Goal: Transaction & Acquisition: Purchase product/service

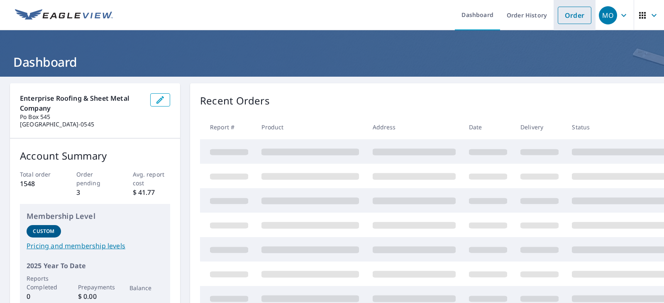
click at [560, 15] on link "Order" at bounding box center [575, 15] width 34 height 17
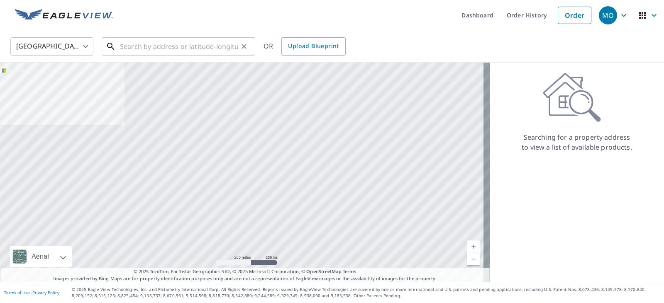
click at [152, 46] on input "text" at bounding box center [179, 46] width 118 height 23
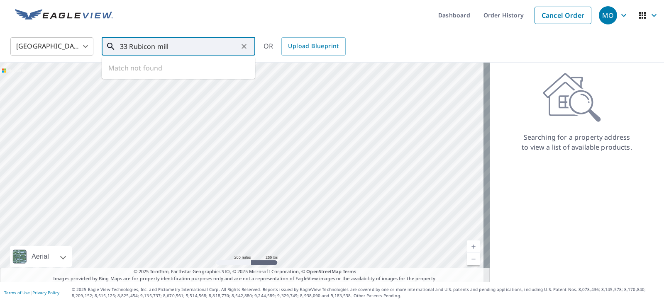
type input "33 Rubicon mill"
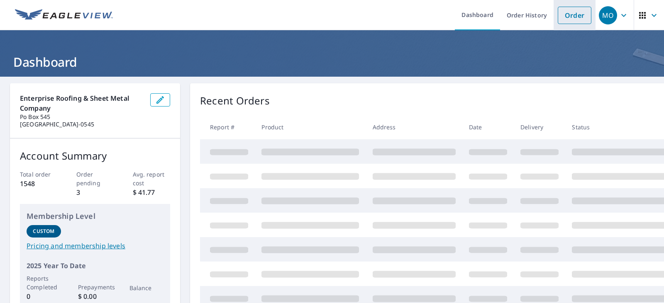
click at [574, 13] on link "Order" at bounding box center [575, 15] width 34 height 17
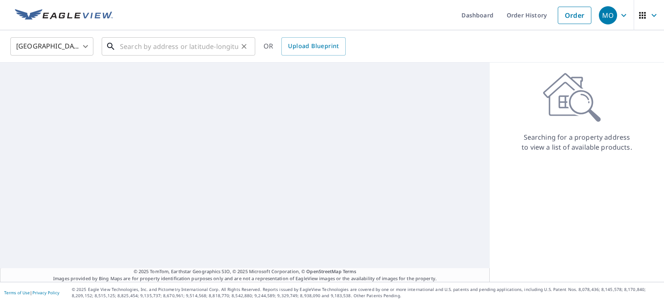
click at [151, 48] on input "text" at bounding box center [179, 46] width 118 height 23
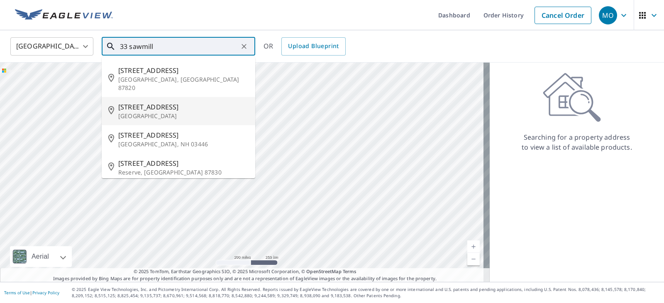
click at [147, 102] on span "33 Sawmill Rd" at bounding box center [183, 107] width 130 height 10
type input "33 Sawmill Rd Dayton, OH 45409"
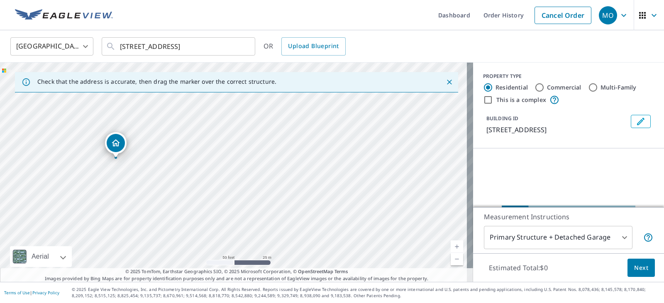
drag, startPoint x: 193, startPoint y: 149, endPoint x: 249, endPoint y: 107, distance: 70.2
click at [249, 107] on div "33 Sawmill Rd Dayton, OH 45409" at bounding box center [236, 172] width 473 height 219
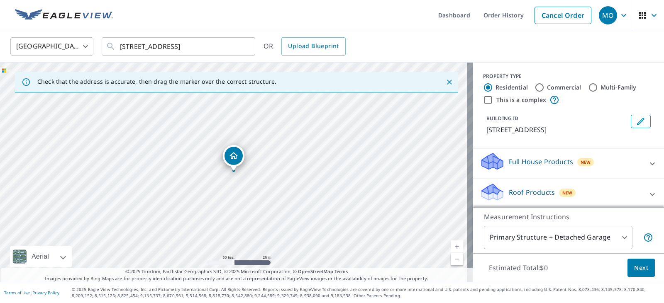
click at [616, 236] on body "MO MO Dashboard Order History Cancel Order MO United States US ​ 33 Sawmill Rd …" at bounding box center [332, 151] width 664 height 303
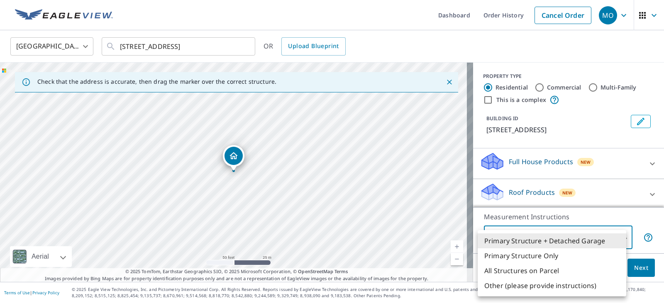
click at [533, 259] on li "Primary Structure Only" at bounding box center [551, 255] width 149 height 15
type input "2"
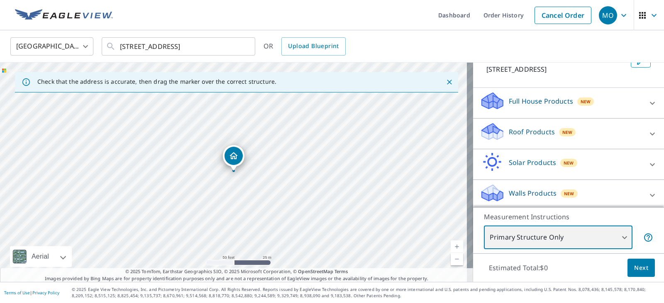
scroll to position [64, 0]
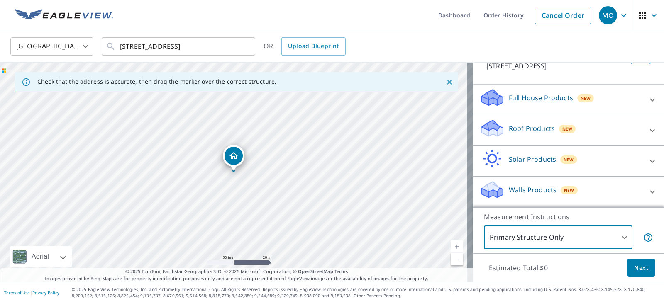
click at [647, 131] on icon at bounding box center [652, 131] width 10 height 10
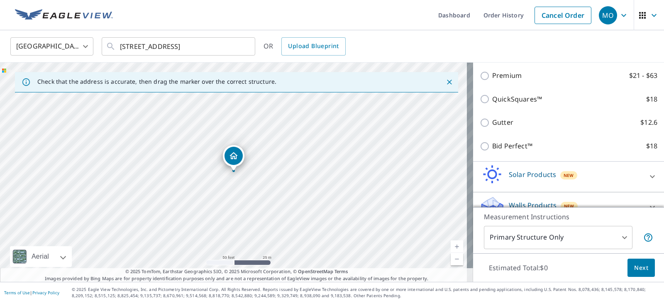
scroll to position [147, 0]
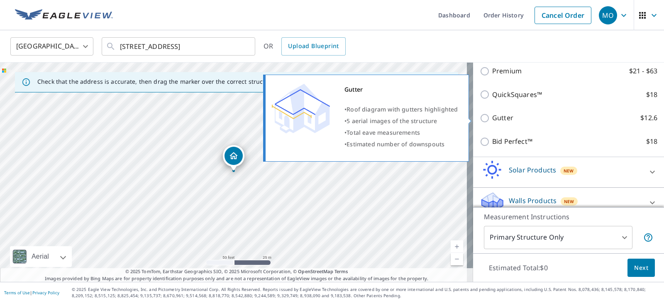
click at [480, 114] on input "Gutter $12.6" at bounding box center [486, 118] width 12 height 10
checkbox input "true"
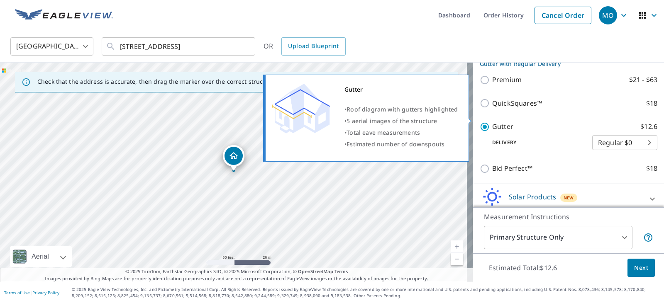
scroll to position [156, 0]
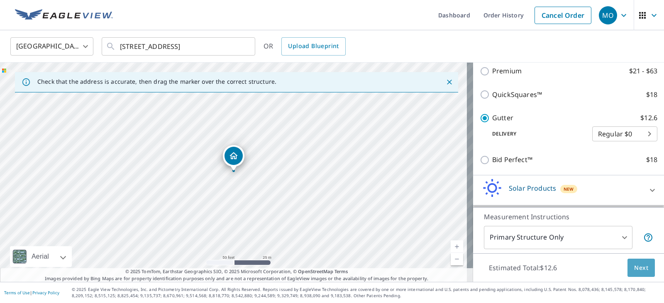
click at [638, 271] on span "Next" at bounding box center [641, 268] width 14 height 10
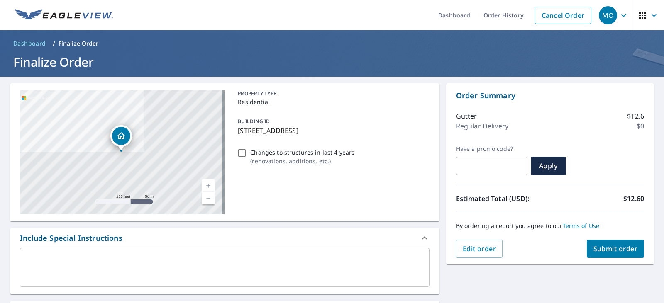
click at [599, 252] on span "Submit order" at bounding box center [615, 248] width 44 height 9
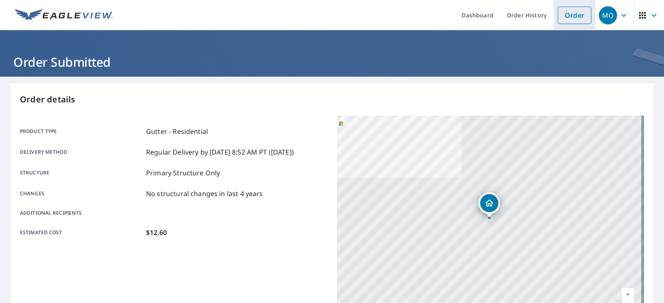
click at [564, 10] on link "Order" at bounding box center [575, 15] width 34 height 17
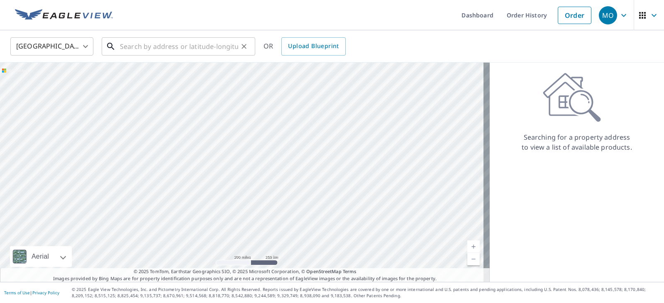
click at [183, 48] on input "text" at bounding box center [179, 46] width 118 height 23
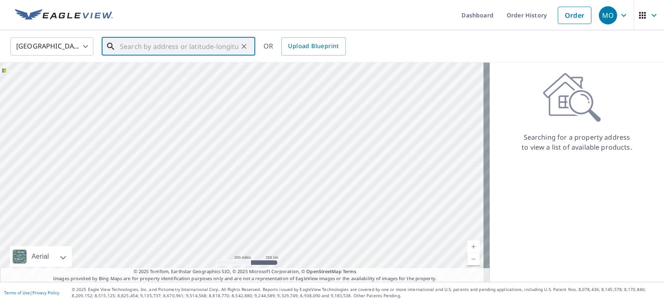
click at [150, 49] on input "text" at bounding box center [179, 46] width 118 height 23
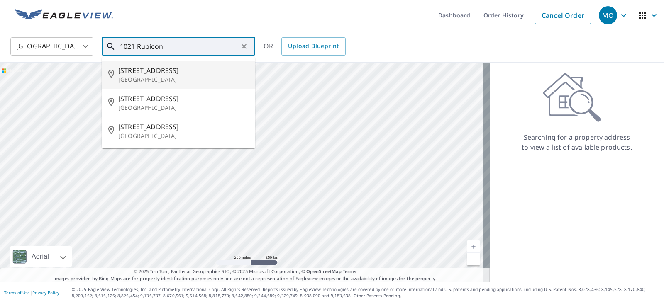
click at [158, 73] on span "1021 Rubicon Rd" at bounding box center [183, 71] width 130 height 10
type input "1021 Rubicon Rd Dayton, OH 45409"
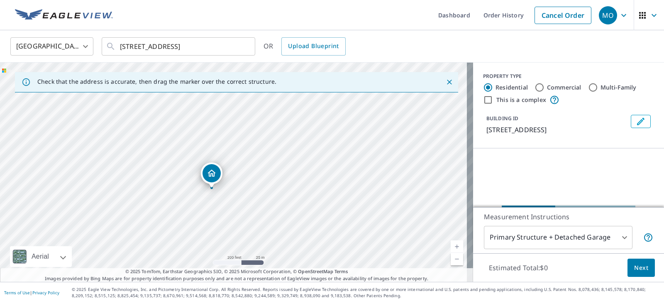
click at [616, 239] on body "MO MO Dashboard Order History Cancel Order MO United States US ​ 1021 Rubicon R…" at bounding box center [332, 151] width 664 height 303
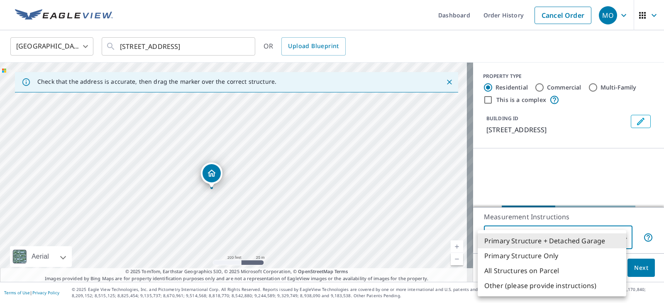
click at [541, 253] on li "Primary Structure Only" at bounding box center [551, 255] width 149 height 15
type input "2"
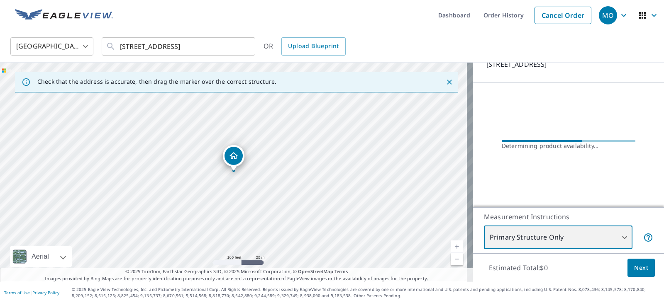
scroll to position [64, 0]
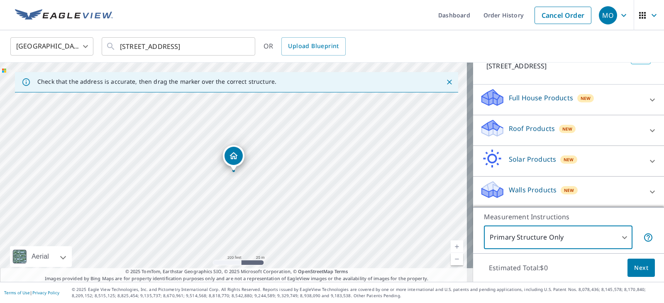
click at [647, 127] on icon at bounding box center [652, 131] width 10 height 10
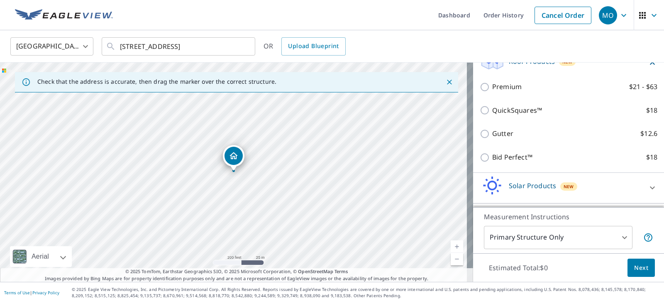
scroll to position [147, 0]
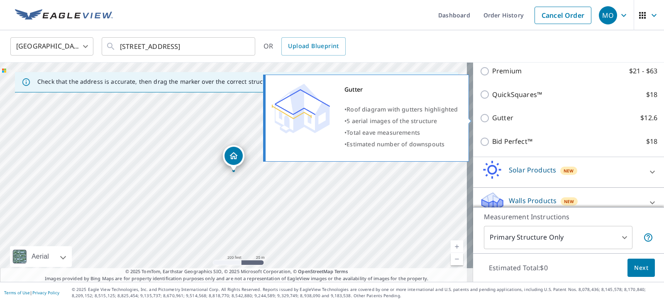
click at [480, 118] on input "Gutter $12.6" at bounding box center [486, 118] width 12 height 10
checkbox input "true"
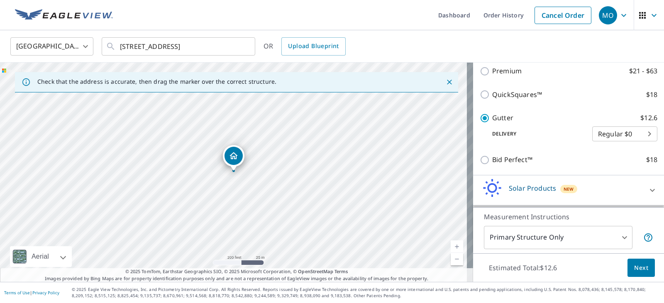
click at [638, 268] on span "Next" at bounding box center [641, 268] width 14 height 10
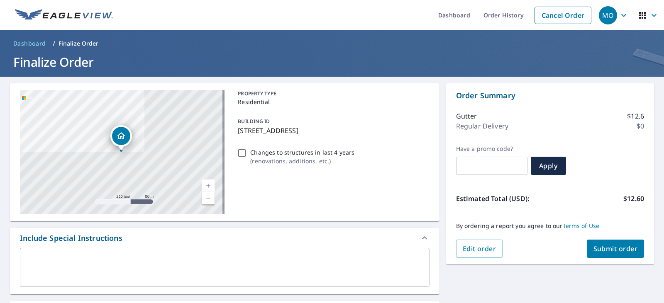
click at [609, 245] on span "Submit order" at bounding box center [615, 248] width 44 height 9
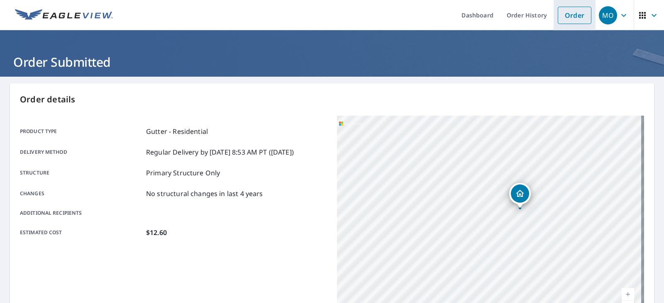
click at [563, 15] on link "Order" at bounding box center [575, 15] width 34 height 17
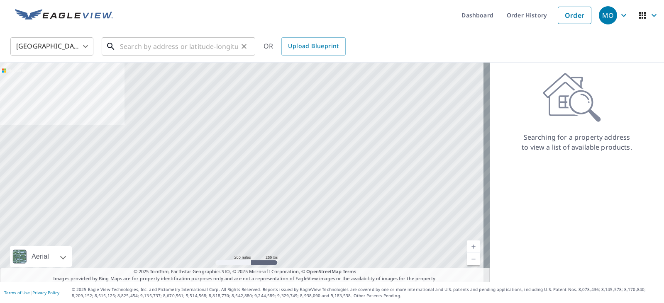
click at [127, 43] on input "text" at bounding box center [179, 46] width 118 height 23
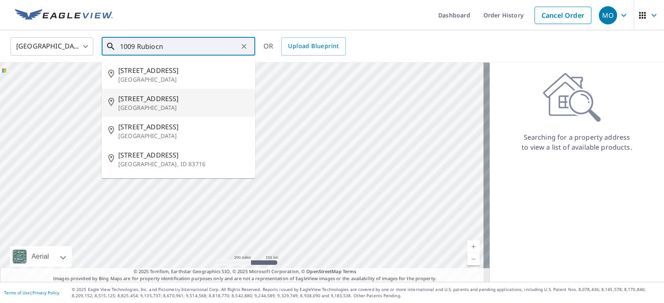
click at [143, 98] on span "1009 Rubicon Rd" at bounding box center [183, 99] width 130 height 10
type input "1009 Rubicon Rd Dayton, OH 45409"
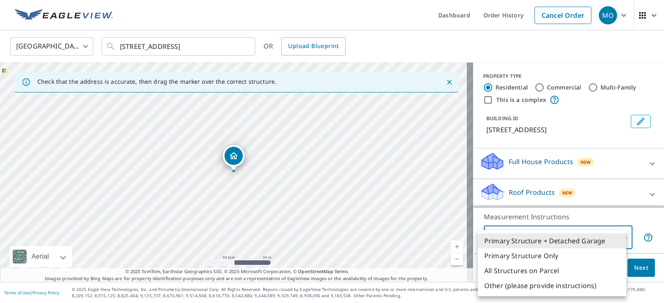
click at [616, 235] on body "MO MO Dashboard Order History Cancel Order MO United States US ​ 1009 Rubicon R…" at bounding box center [332, 151] width 664 height 303
click at [616, 235] on li "Primary Structure + Detached Garage" at bounding box center [551, 241] width 149 height 15
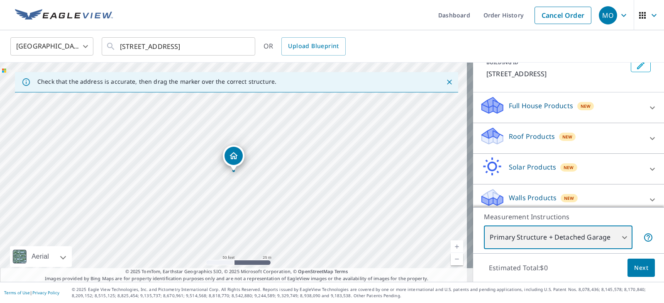
scroll to position [64, 0]
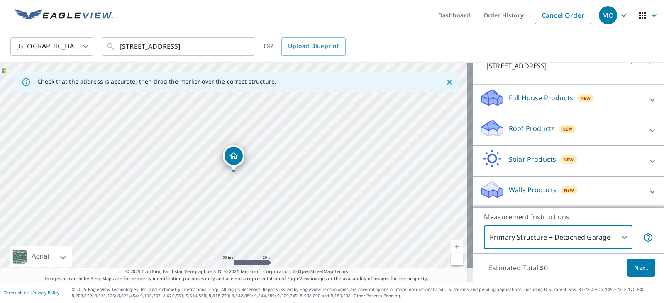
click at [650, 131] on icon at bounding box center [652, 130] width 5 height 3
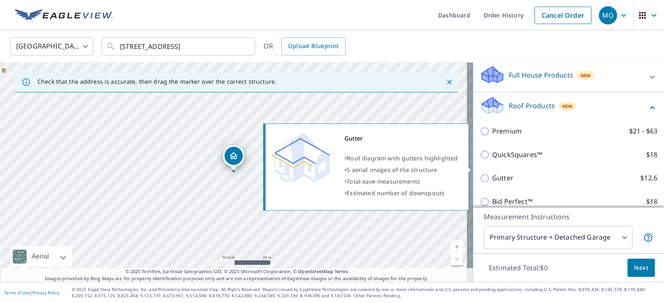
scroll to position [105, 0]
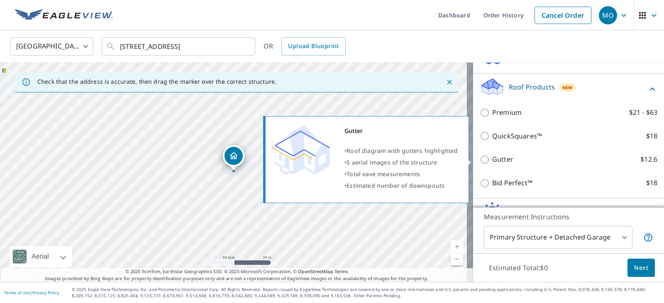
click at [480, 159] on input "Gutter $12.6" at bounding box center [486, 160] width 12 height 10
checkbox input "true"
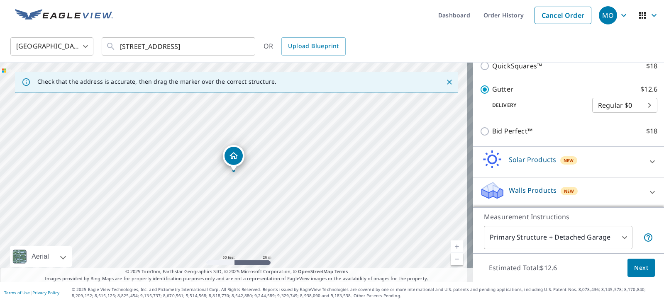
scroll to position [185, 0]
click at [635, 268] on span "Next" at bounding box center [641, 268] width 14 height 10
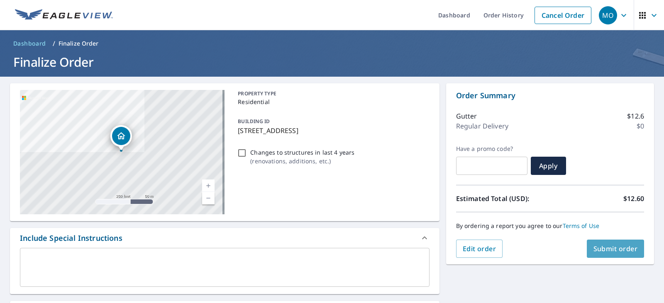
click at [593, 252] on span "Submit order" at bounding box center [615, 248] width 44 height 9
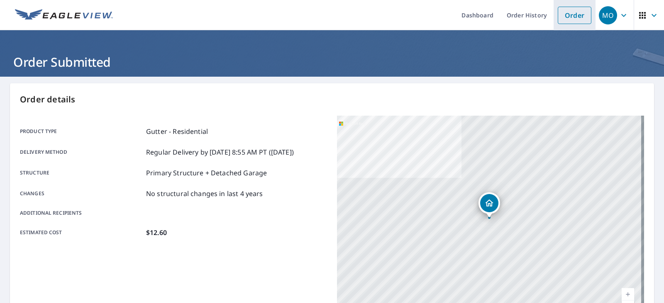
click at [575, 17] on link "Order" at bounding box center [575, 15] width 34 height 17
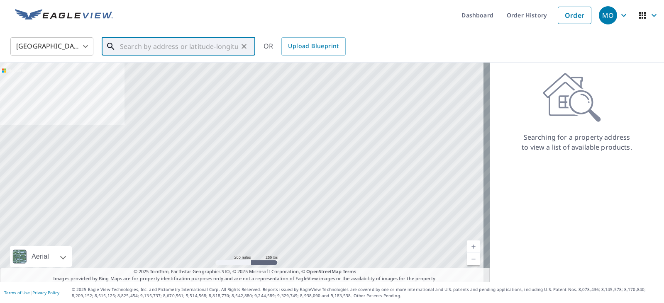
click at [161, 51] on input "text" at bounding box center [179, 46] width 118 height 23
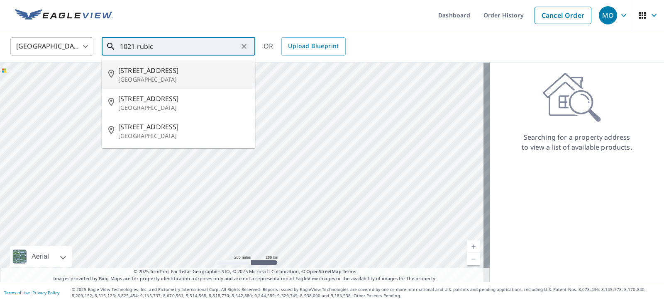
click at [139, 74] on span "1021 Rubicon Rd" at bounding box center [183, 71] width 130 height 10
type input "1021 Rubicon Rd Dayton, OH 45409"
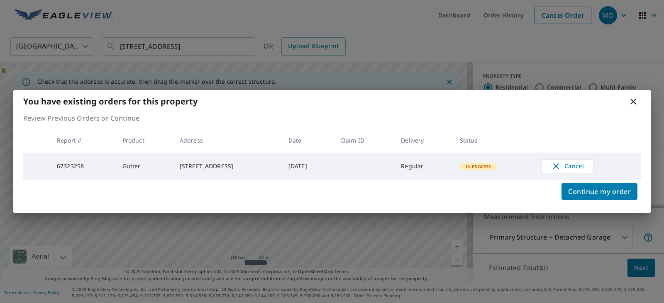
click at [488, 167] on span "In Process" at bounding box center [478, 167] width 36 height 6
click at [575, 189] on span "Continue my order" at bounding box center [599, 192] width 63 height 12
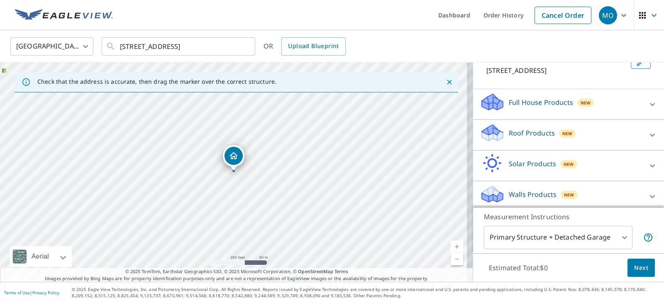
scroll to position [64, 0]
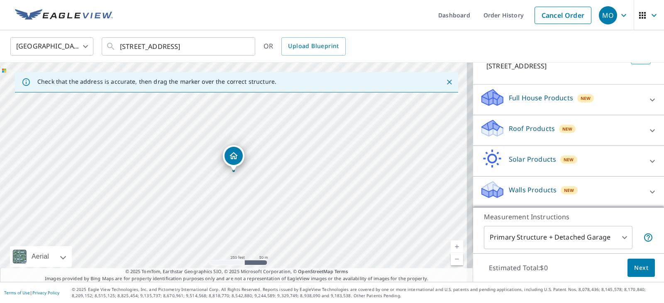
click at [647, 129] on icon at bounding box center [652, 131] width 10 height 10
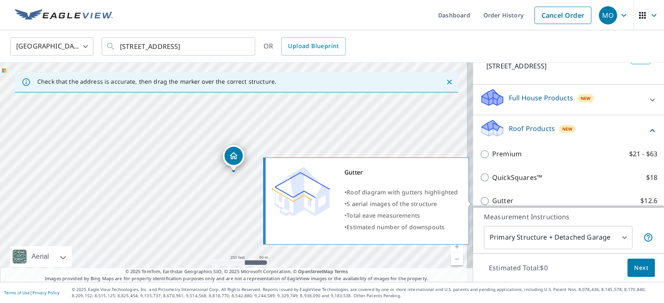
click at [480, 202] on input "Gutter $12.6" at bounding box center [486, 201] width 12 height 10
checkbox input "true"
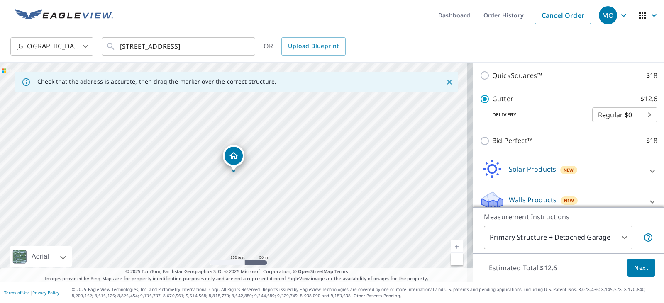
scroll to position [185, 0]
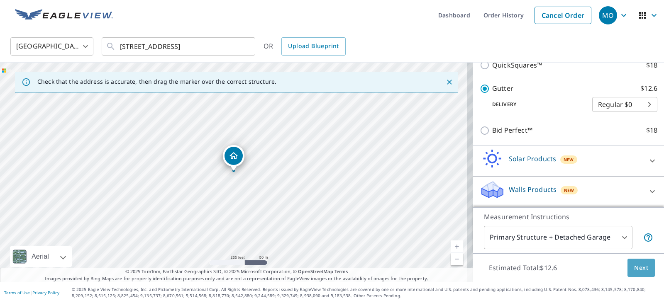
click at [635, 266] on span "Next" at bounding box center [641, 268] width 14 height 10
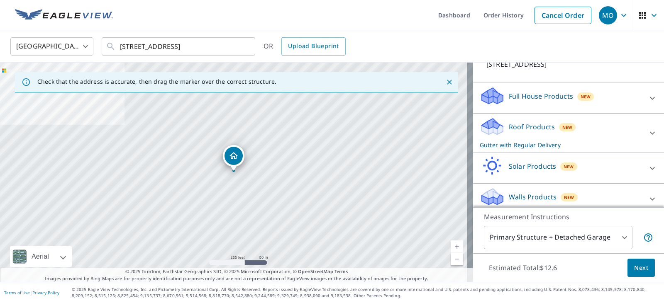
scroll to position [73, 0]
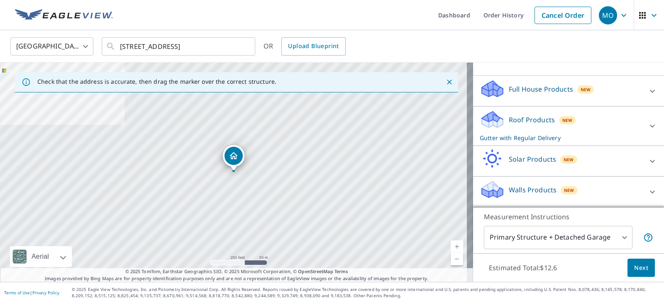
click at [607, 123] on div "Roof Products New Gutter with Regular Delivery" at bounding box center [561, 126] width 163 height 32
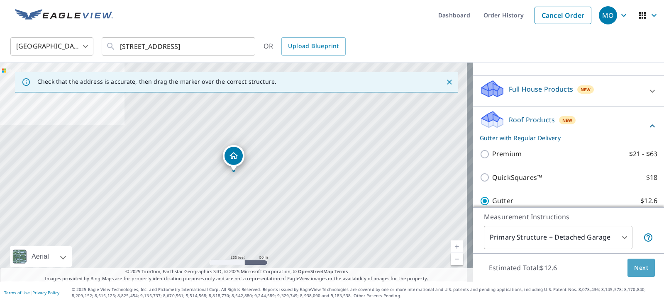
click at [634, 266] on span "Next" at bounding box center [641, 268] width 14 height 10
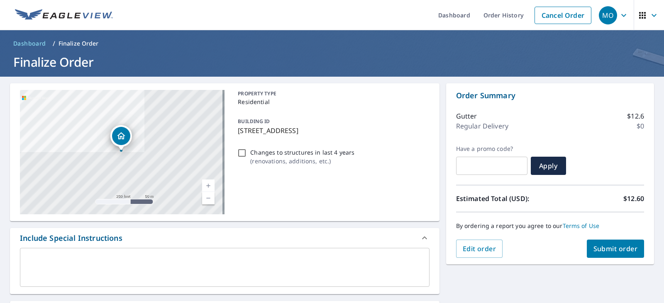
click at [607, 251] on span "Submit order" at bounding box center [615, 248] width 44 height 9
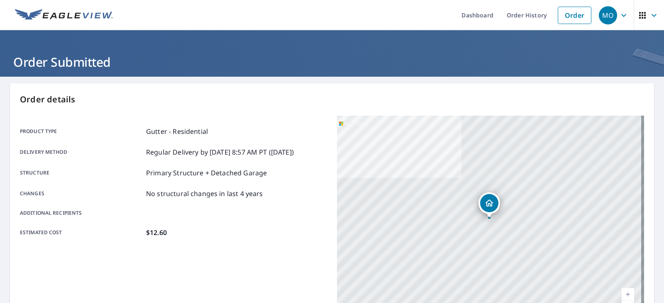
scroll to position [166, 0]
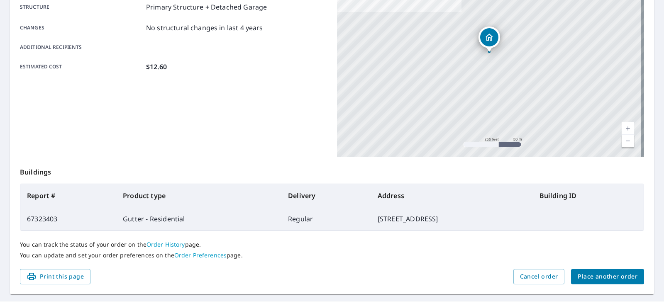
click at [597, 277] on span "Place another order" at bounding box center [607, 277] width 60 height 10
